Goal: Task Accomplishment & Management: Manage account settings

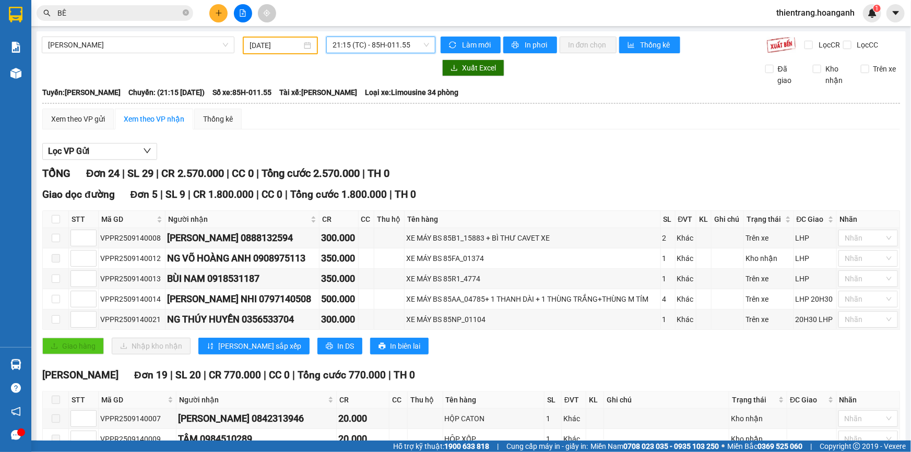
click at [407, 47] on span "21:15 (TC) - 85H-011.55" at bounding box center [380, 45] width 97 height 16
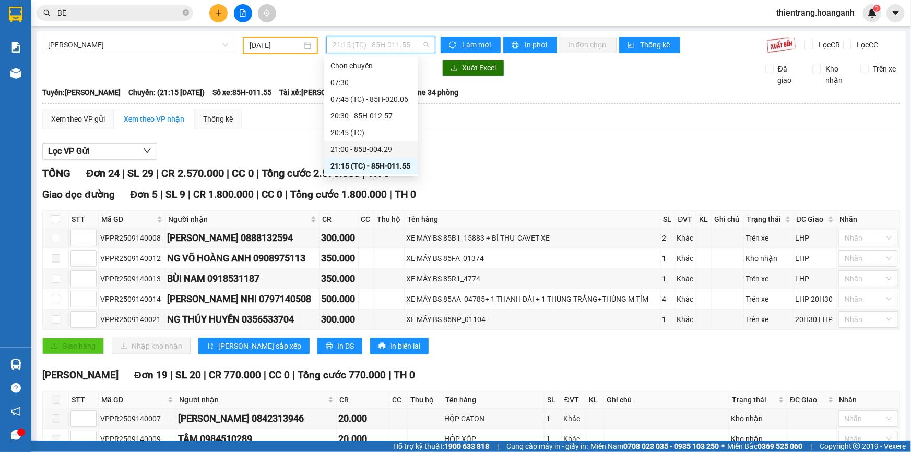
scroll to position [189, 0]
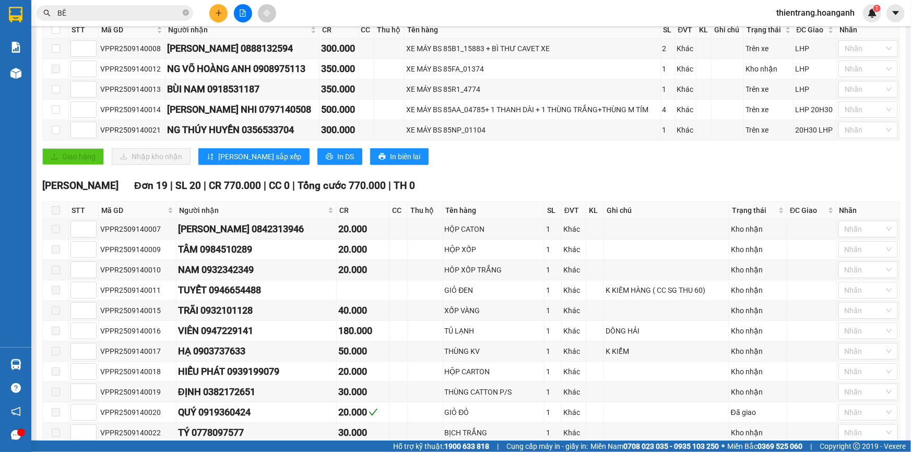
click at [578, 165] on div "Giao dọc đường Đơn 5 | SL 9 | CR 1.800.000 | CC 0 | Tổng cước 1.800.000 | TH 0 …" at bounding box center [471, 84] width 858 height 175
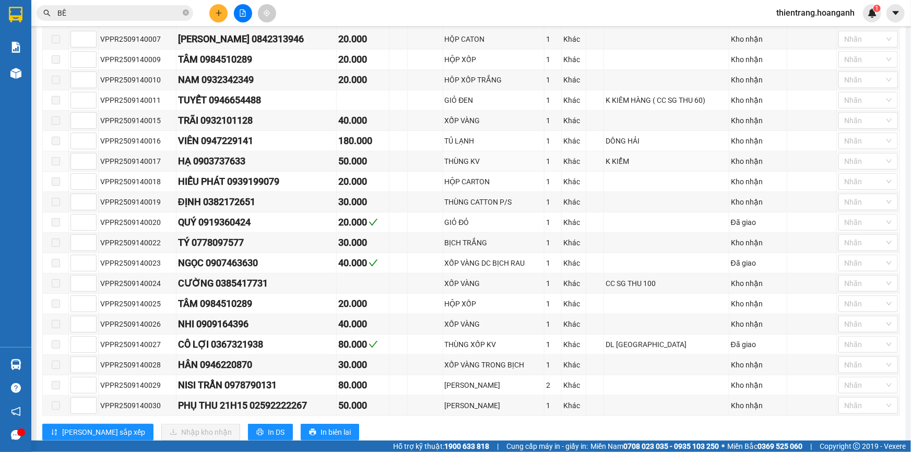
scroll to position [142, 0]
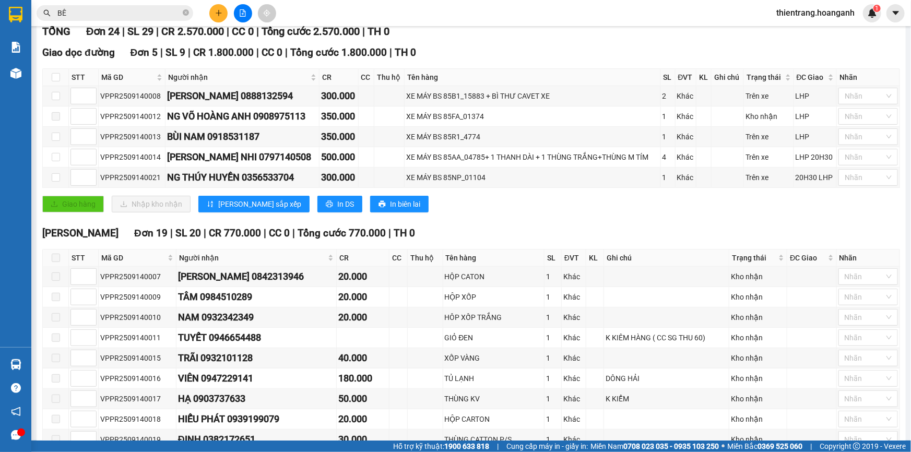
click at [169, 15] on input "BÊ" at bounding box center [118, 12] width 123 height 11
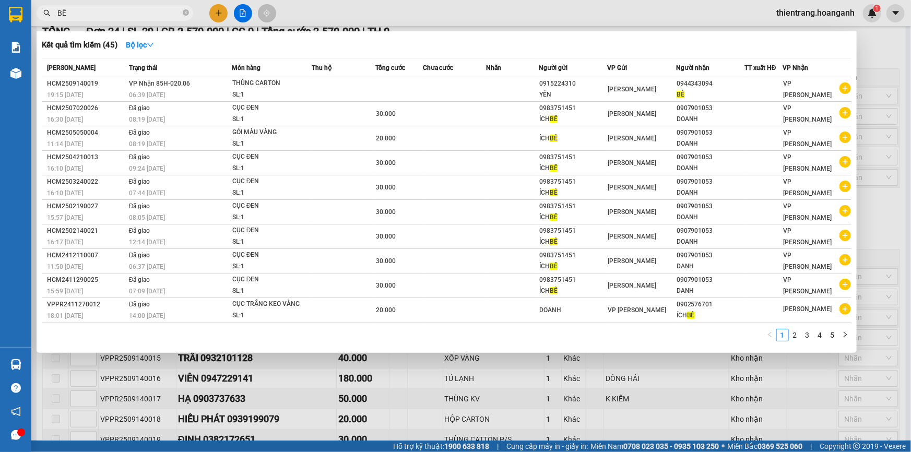
drag, startPoint x: 169, startPoint y: 15, endPoint x: 0, endPoint y: -13, distance: 171.4
click at [0, 0] on html "Kết quả tìm kiếm ( 45 ) Bộ lọc Mã ĐH Trạng thái Món hàng Thu hộ Tổng cước Chưa …" at bounding box center [455, 226] width 911 height 452
type input "D"
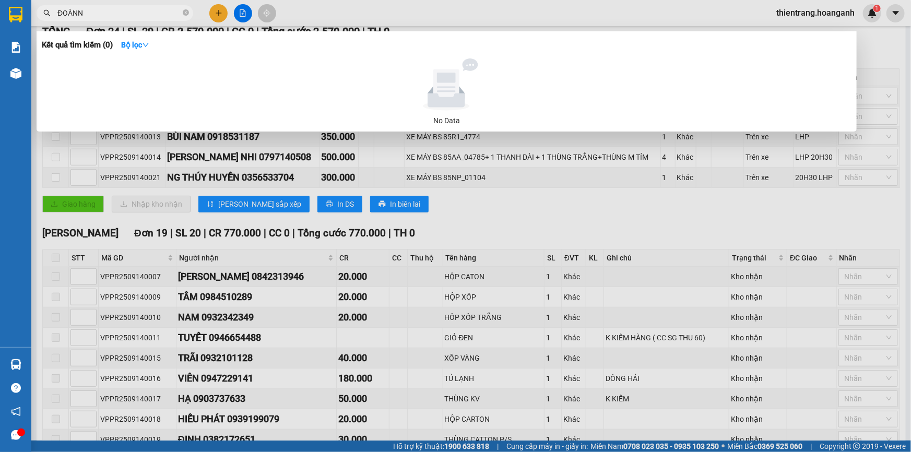
type input "ĐOÀN"
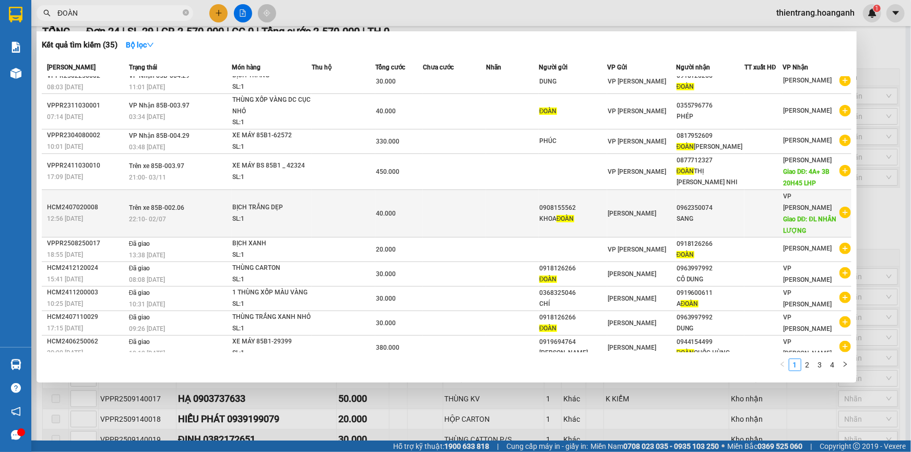
scroll to position [0, 0]
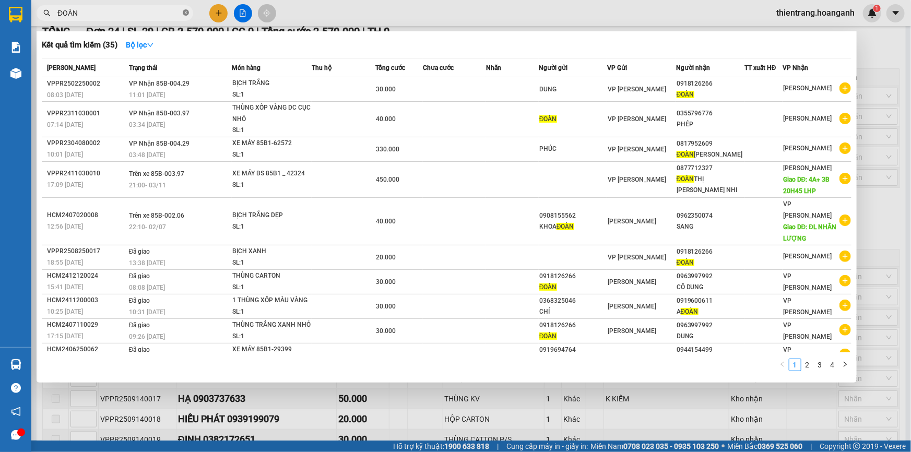
click at [185, 10] on icon "close-circle" at bounding box center [186, 12] width 6 height 6
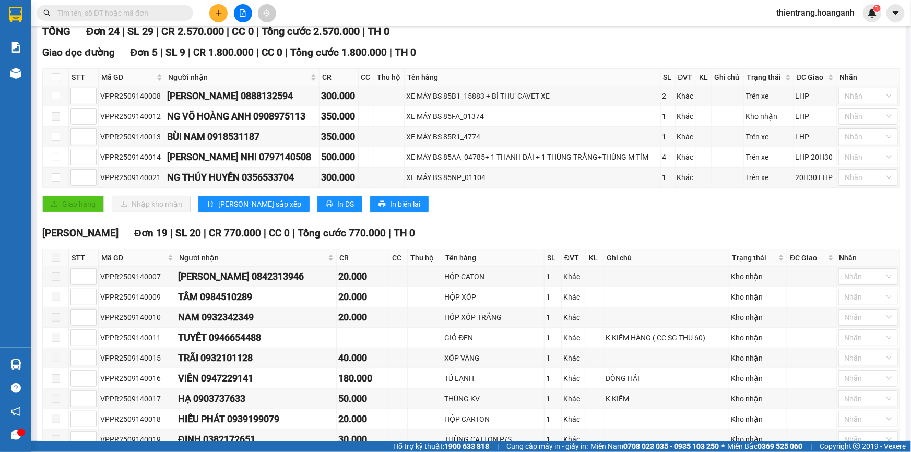
click at [172, 11] on input "text" at bounding box center [118, 12] width 123 height 11
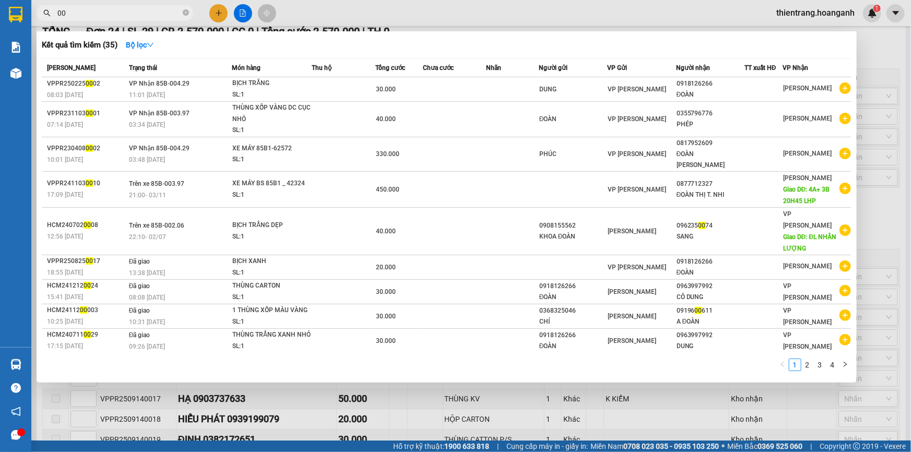
type input "0"
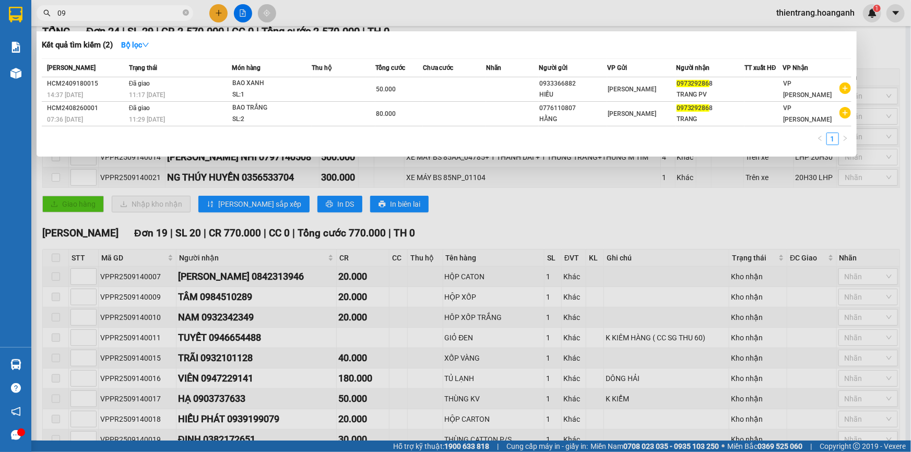
type input "0"
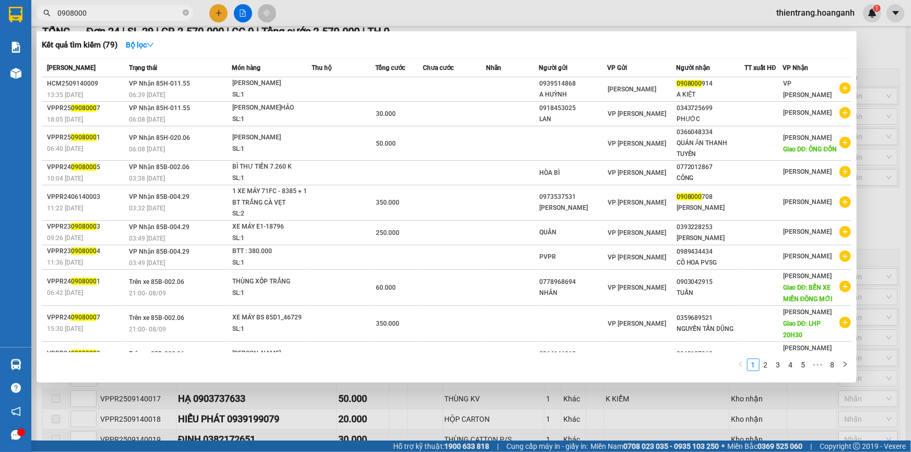
type input "0908000"
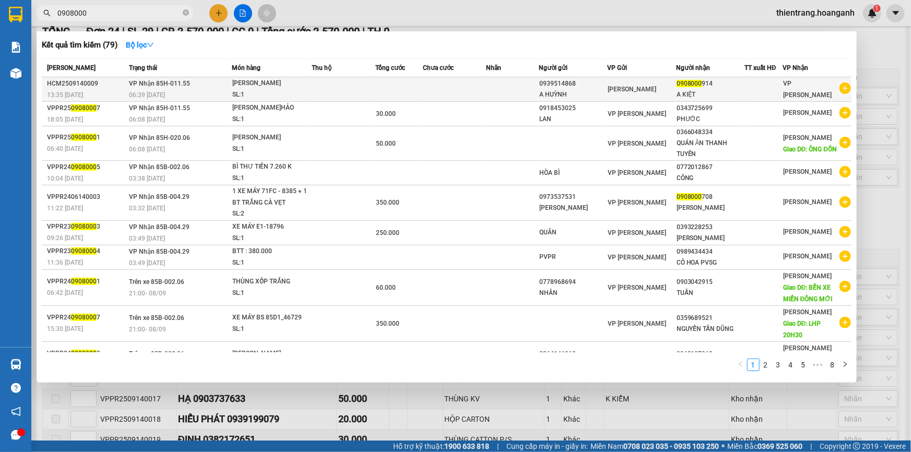
click at [592, 95] on div "A HUỲNH" at bounding box center [572, 94] width 67 height 11
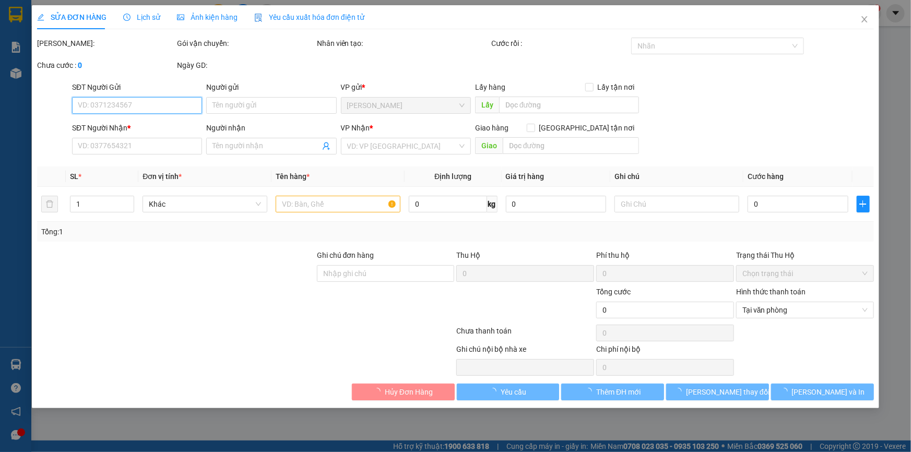
type input "0939514868"
type input "A HUỲNH"
type input "0908000914"
type input "A KIỆT"
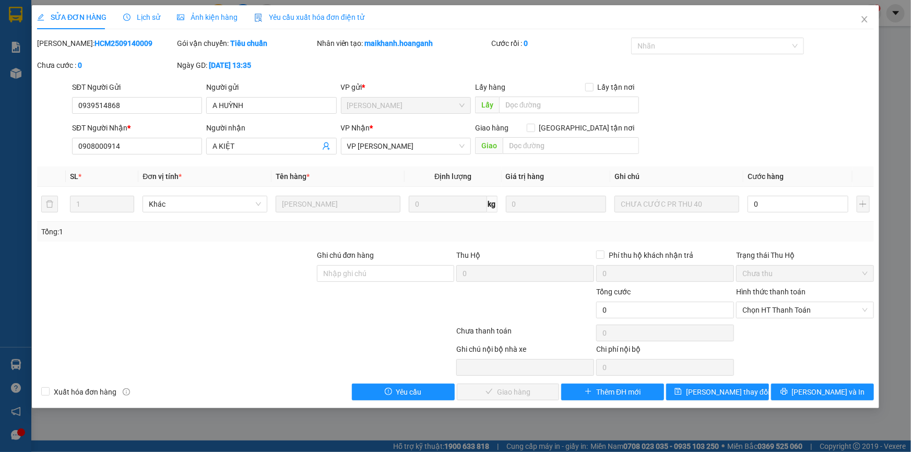
click at [680, 106] on div "SĐT Người Gửi 0939514868 0939514868 Người gửi A HUỲNH VP gửi * [PERSON_NAME] Lấ…" at bounding box center [473, 99] width 806 height 37
click at [682, 108] on div "SĐT Người Gửi 0939514868 Người gửi A [PERSON_NAME] VP gửi * [PERSON_NAME] Lấy h…" at bounding box center [473, 99] width 806 height 37
click at [857, 21] on span "Close" at bounding box center [864, 19] width 29 height 29
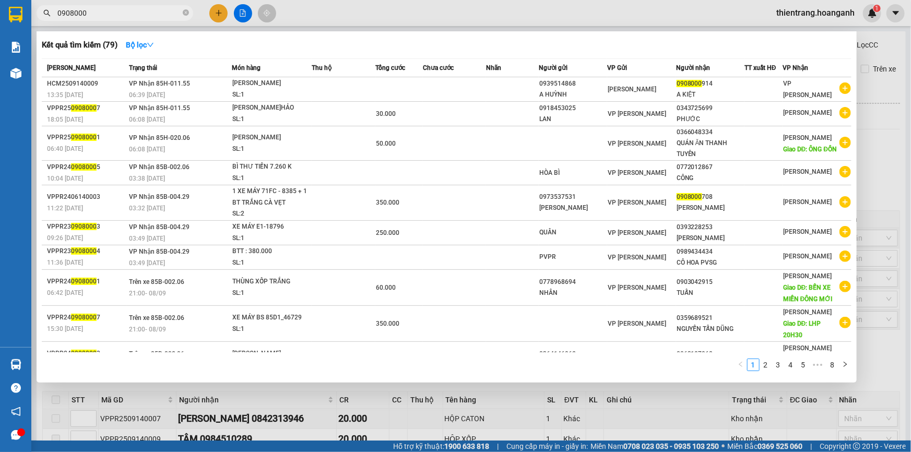
click at [136, 8] on input "0908000" at bounding box center [118, 12] width 123 height 11
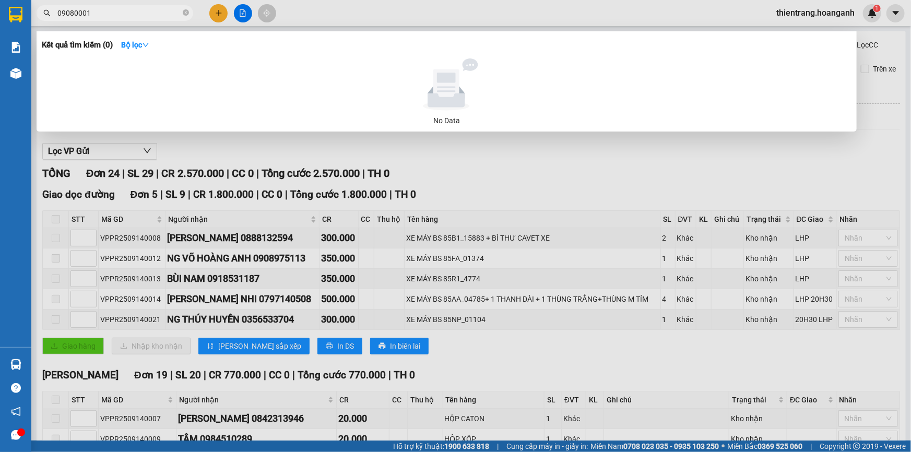
type input "0908000"
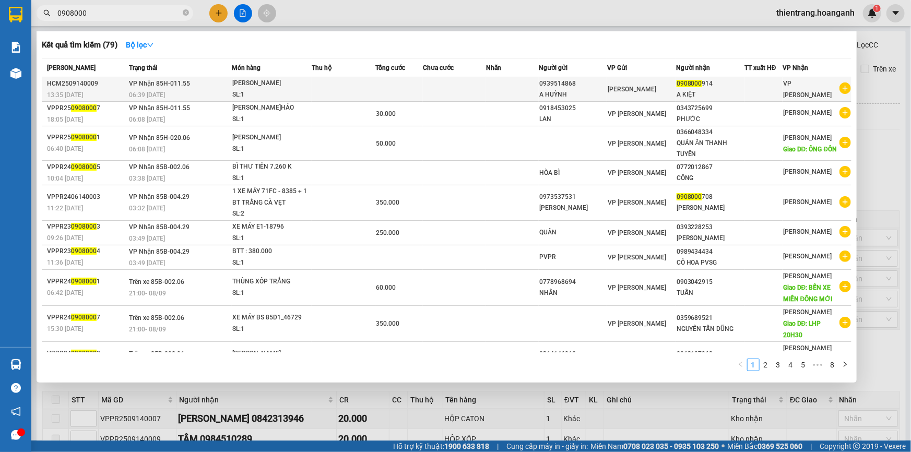
click at [656, 84] on div "[PERSON_NAME]" at bounding box center [641, 89] width 67 height 11
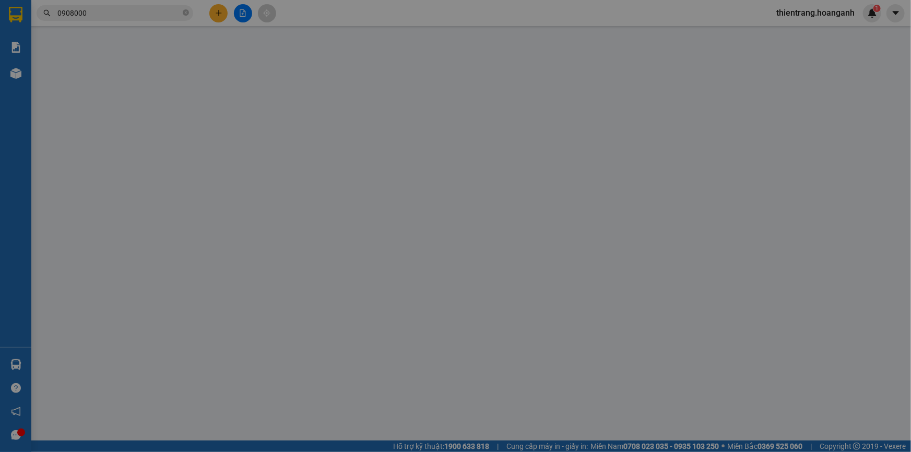
type input "0939514868"
type input "A HUỲNH"
type input "0908000914"
type input "A KIỆT"
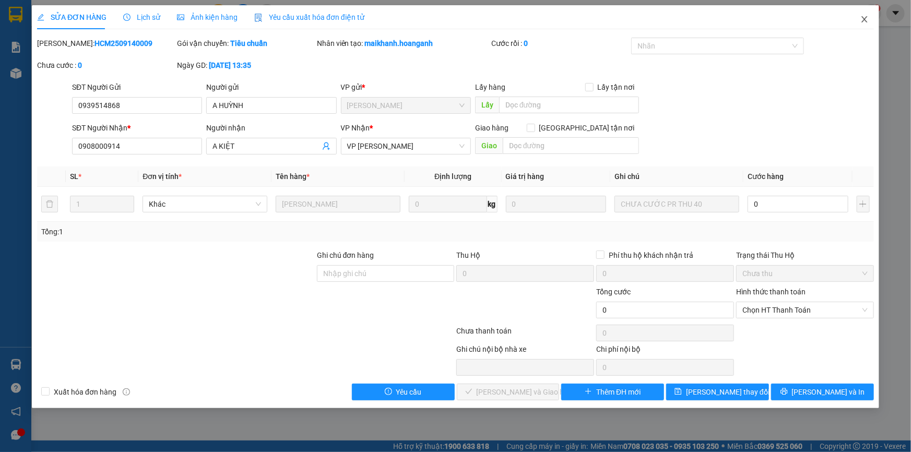
click at [866, 25] on span "Close" at bounding box center [864, 19] width 29 height 29
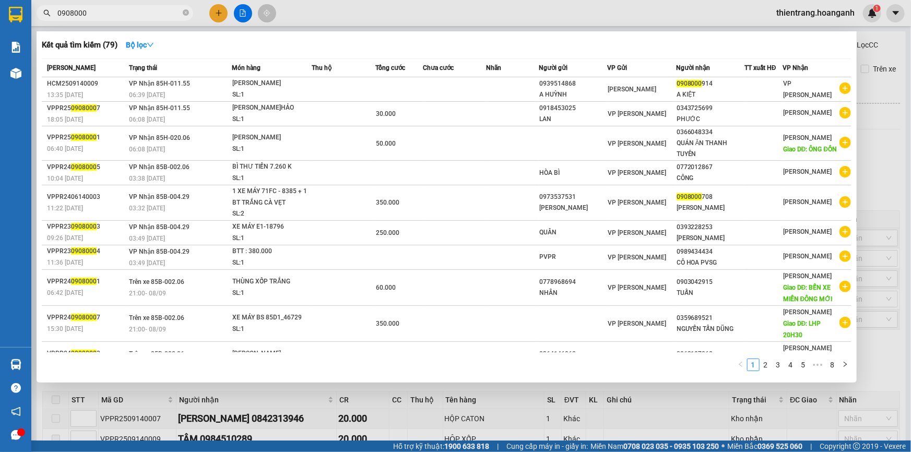
click at [133, 14] on input "0908000" at bounding box center [118, 12] width 123 height 11
click at [170, 16] on input "0908000" at bounding box center [118, 12] width 123 height 11
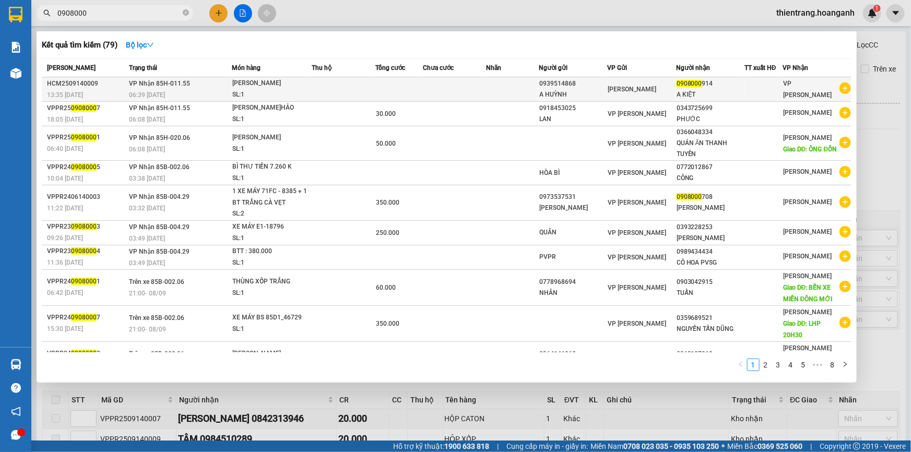
click at [493, 94] on td at bounding box center [512, 89] width 53 height 25
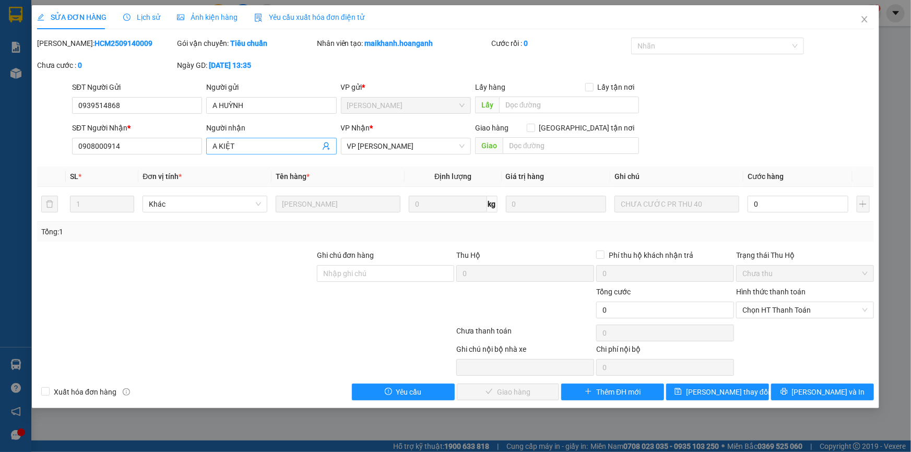
click at [278, 151] on input "A KIỆT" at bounding box center [265, 145] width 107 height 11
type input "A KIỆT- KHÁCH HỒ ĐỒ"
click at [715, 396] on span "[PERSON_NAME] thay đổi" at bounding box center [728, 391] width 84 height 11
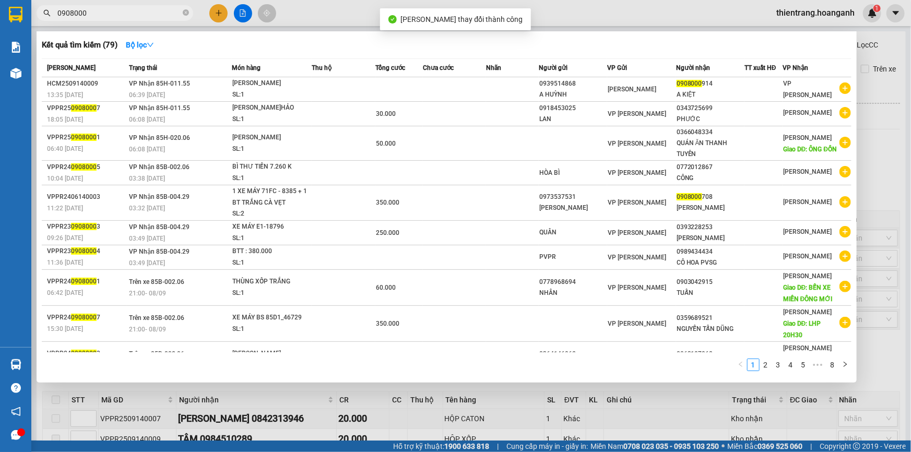
click at [125, 15] on input "0908000" at bounding box center [118, 12] width 123 height 11
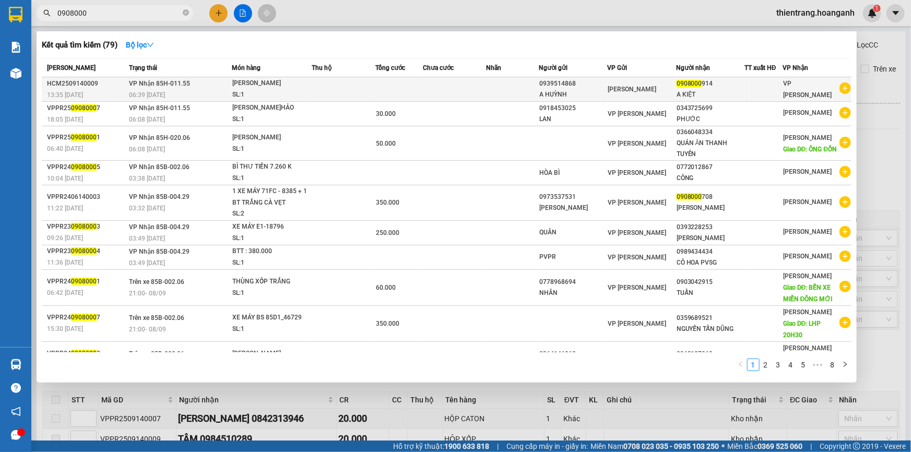
click at [462, 94] on td at bounding box center [454, 89] width 63 height 25
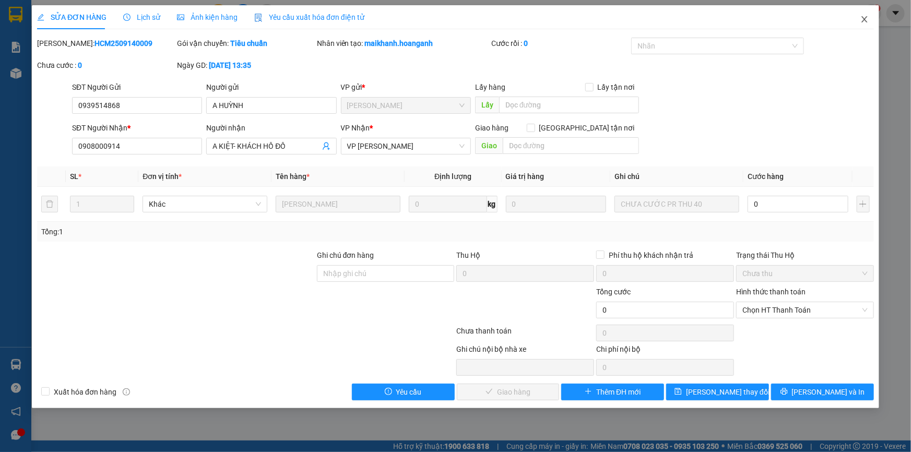
drag, startPoint x: 859, startPoint y: 19, endPoint x: 840, endPoint y: 109, distance: 91.7
click at [840, 109] on div "SỬA ĐƠN HÀNG Lịch sử Ảnh kiện hàng Yêu cầu xuất hóa đơn điện tử Total Paid Fee …" at bounding box center [455, 206] width 847 height 403
click at [840, 91] on div "SĐT Người Gửi 0939514868 Người gửi A [PERSON_NAME] VP gửi * [PERSON_NAME] Lấy h…" at bounding box center [473, 99] width 806 height 37
drag, startPoint x: 149, startPoint y: 147, endPoint x: 0, endPoint y: 131, distance: 149.6
click at [0, 136] on div "SỬA ĐƠN HÀNG Lịch sử Ảnh kiện hàng Yêu cầu xuất hóa đơn điện tử Total Paid Fee …" at bounding box center [455, 226] width 911 height 452
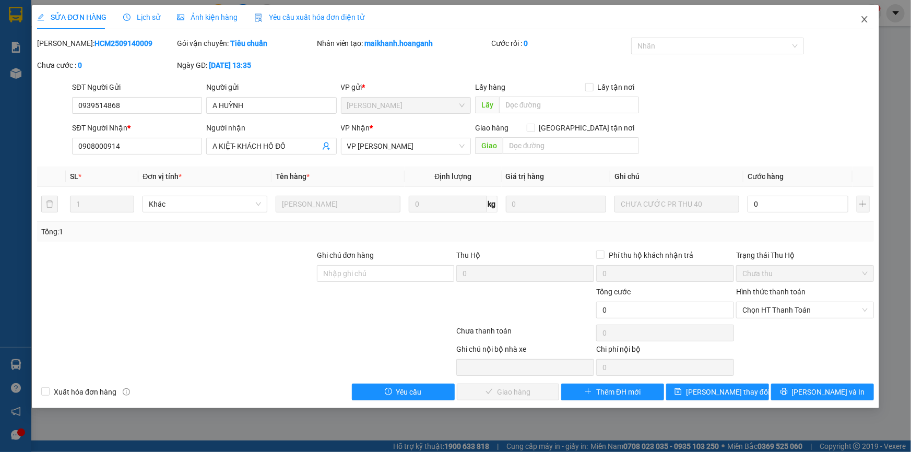
click at [867, 13] on span "Close" at bounding box center [864, 19] width 29 height 29
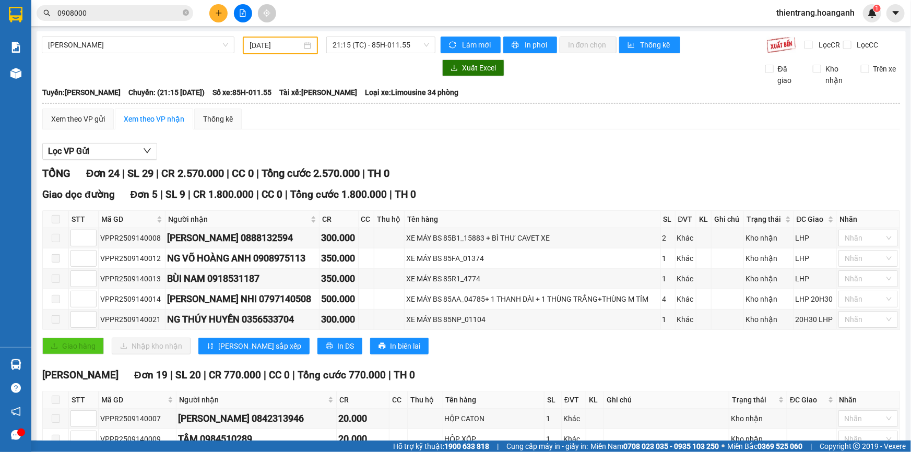
click at [157, 15] on input "0908000" at bounding box center [118, 12] width 123 height 11
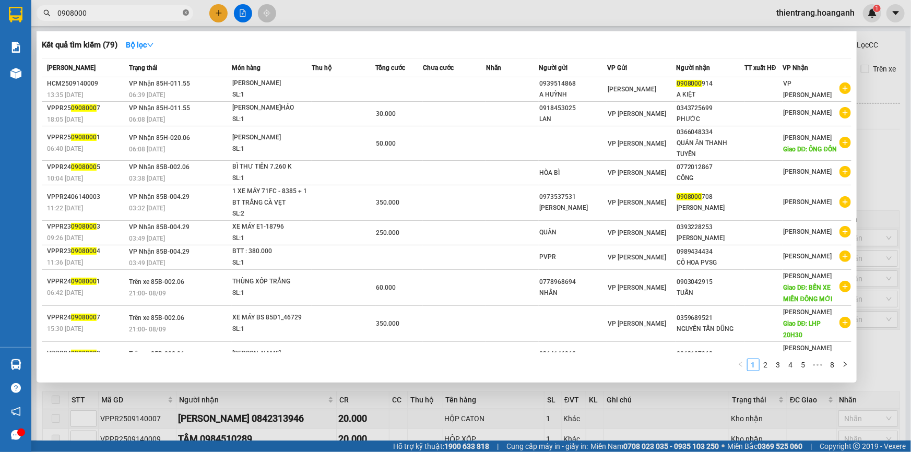
click at [188, 15] on icon "close-circle" at bounding box center [186, 12] width 6 height 6
